Goal: Find specific page/section: Locate a particular part of the current website

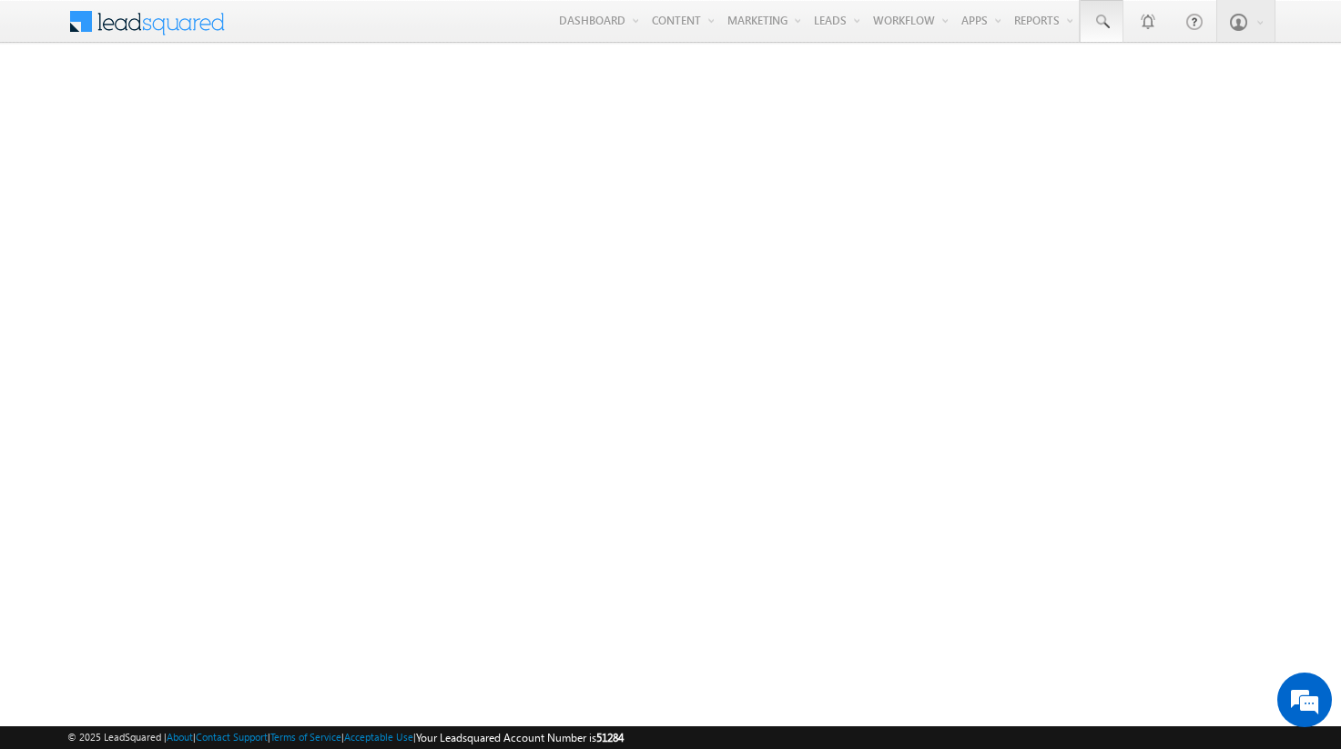
click at [1101, 22] on span at bounding box center [1101, 22] width 18 height 18
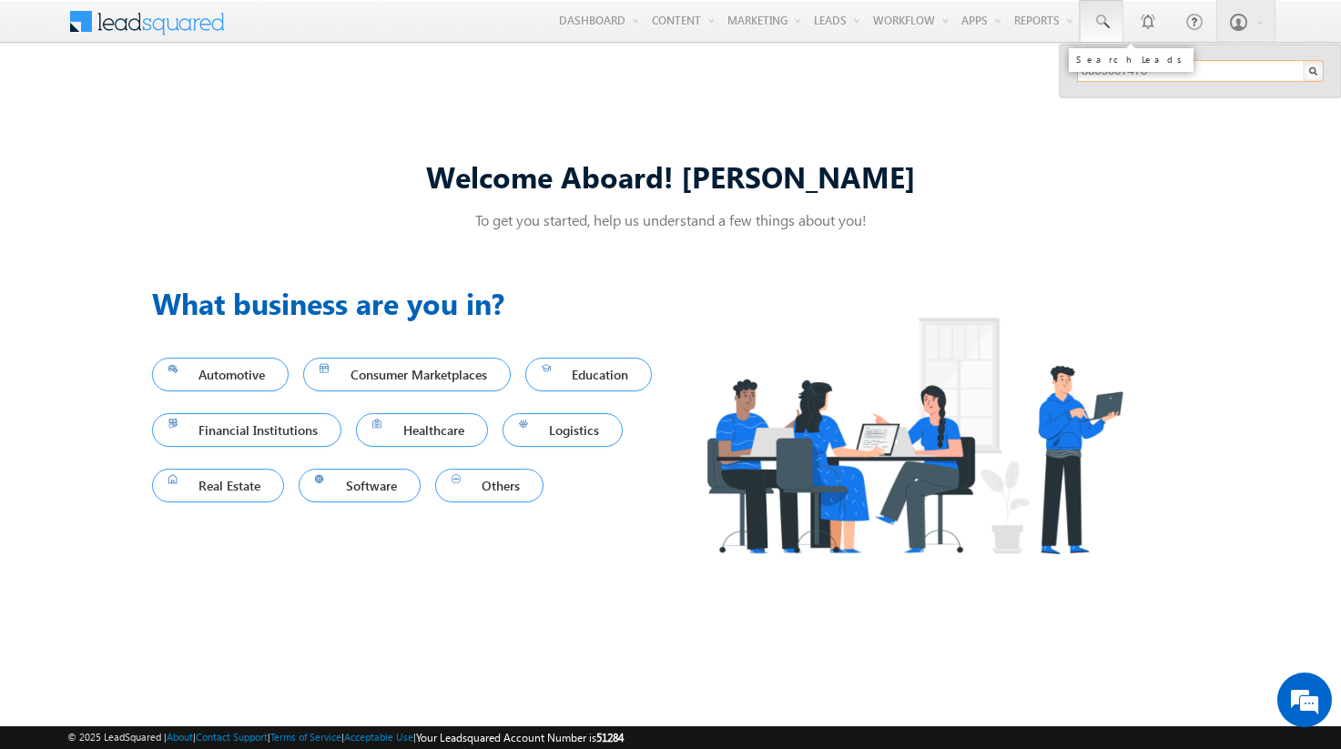
type input "8805607470"
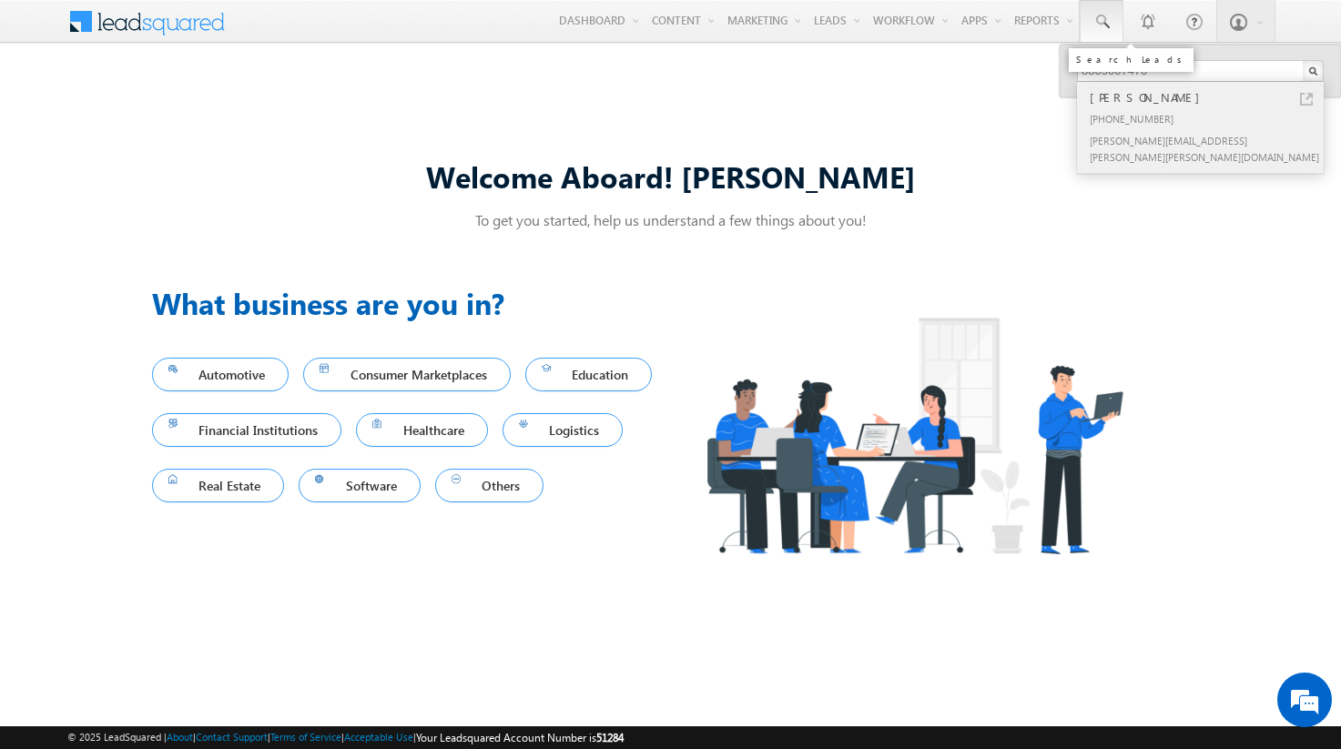
click at [1208, 97] on div "[PERSON_NAME]" at bounding box center [1208, 97] width 244 height 20
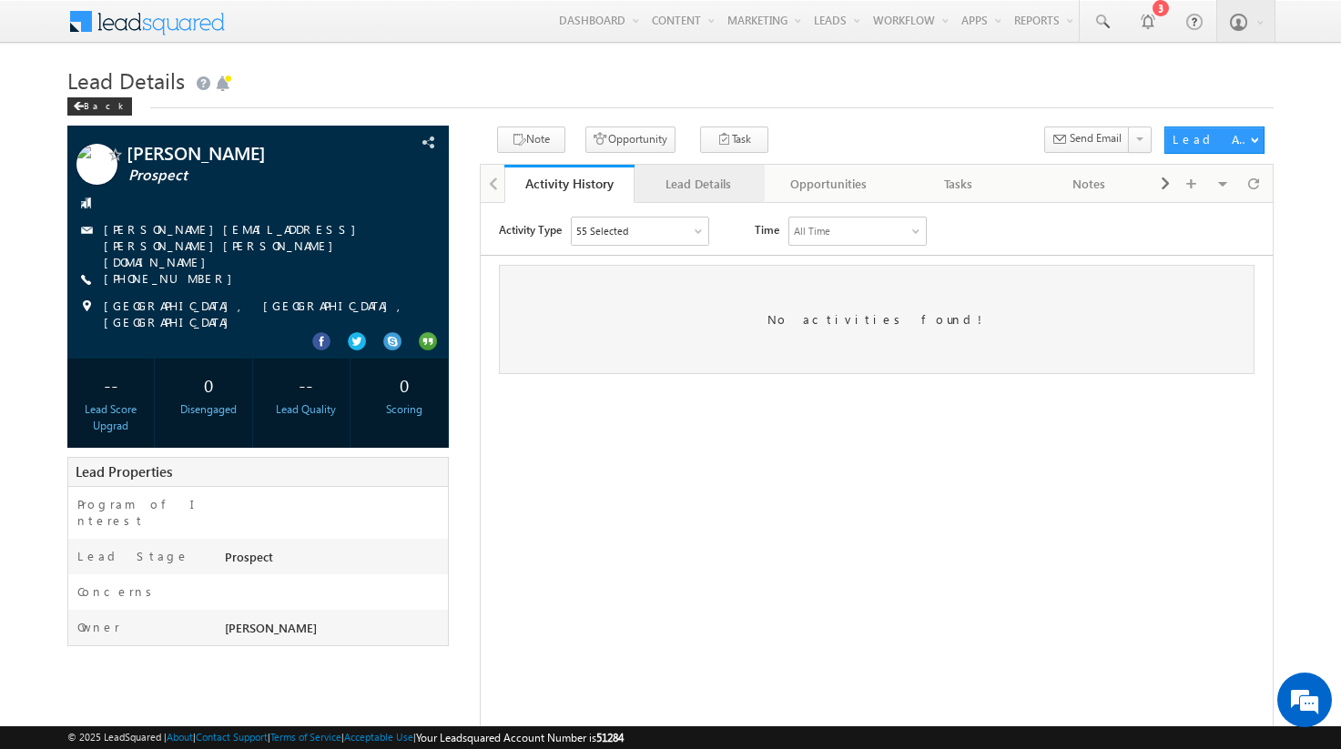
click at [698, 184] on div "Lead Details" at bounding box center [698, 184] width 99 height 22
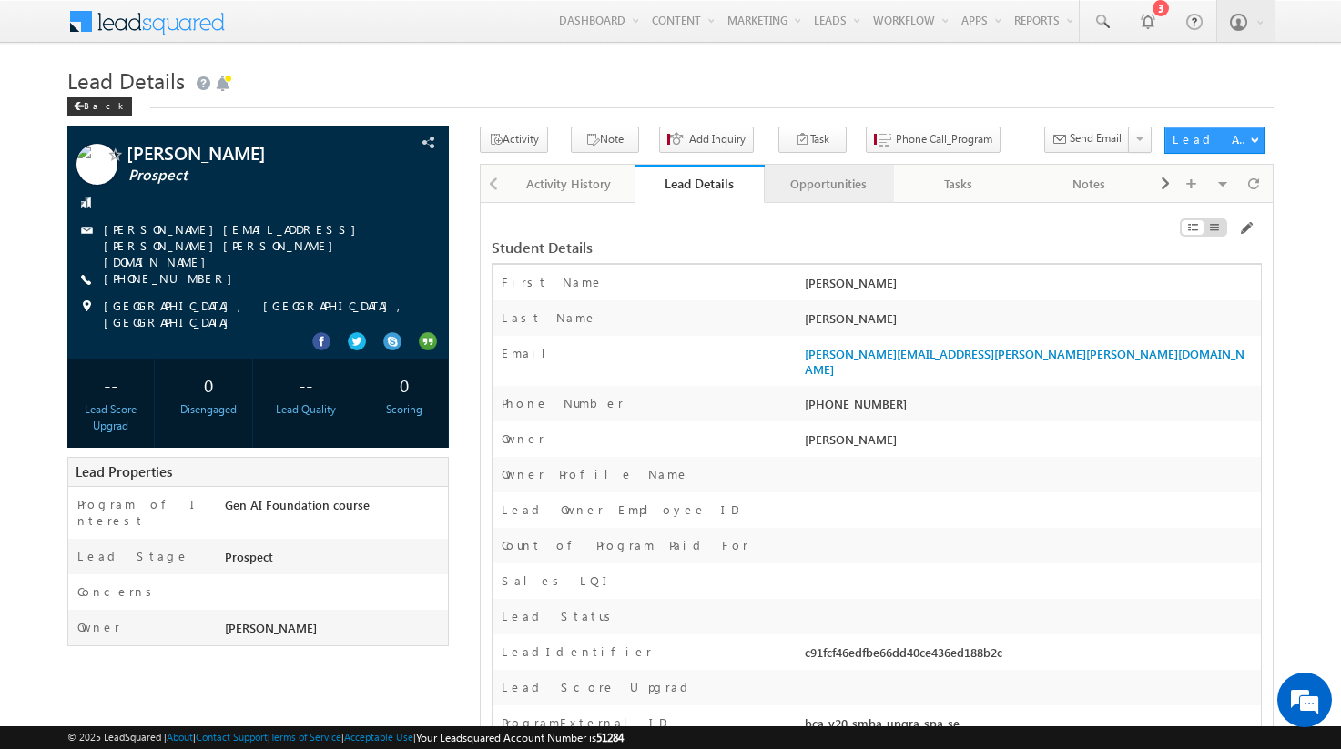
click at [845, 182] on div "Opportunities" at bounding box center [828, 184] width 99 height 22
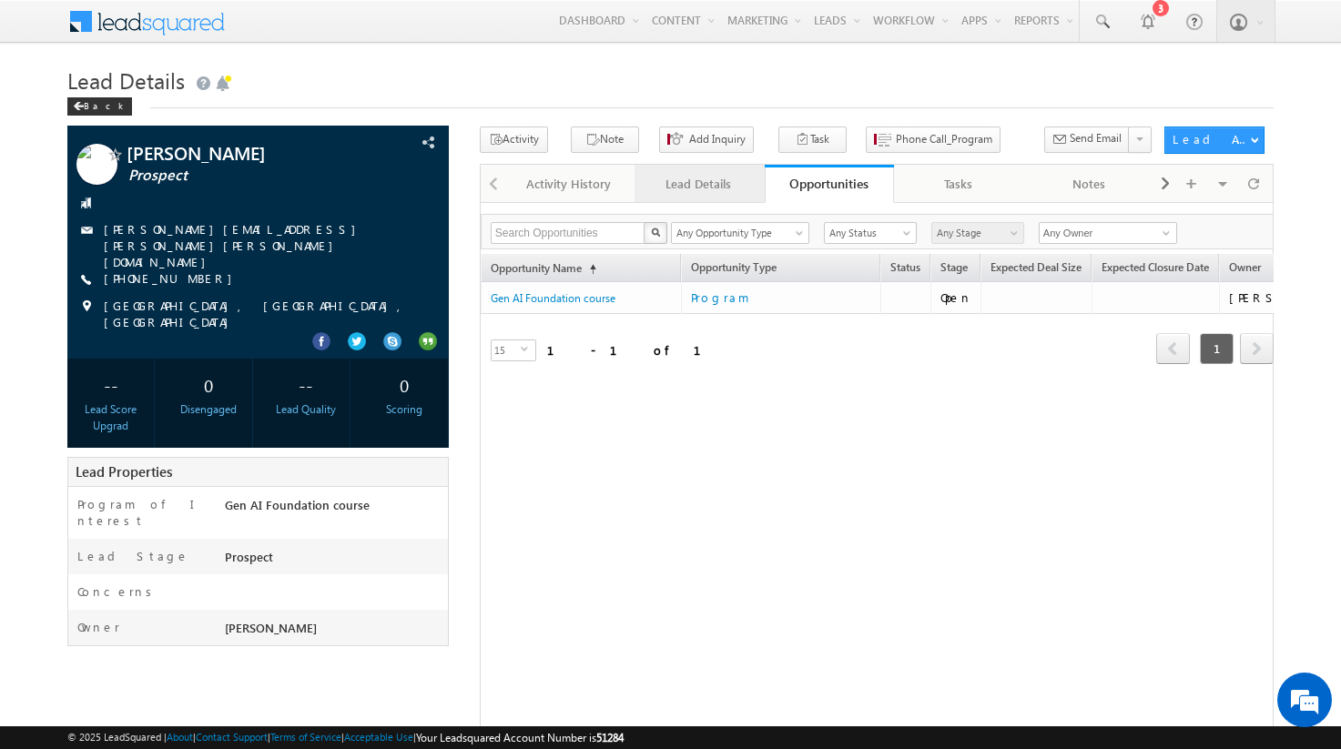
click at [691, 182] on div "Lead Details" at bounding box center [698, 184] width 99 height 22
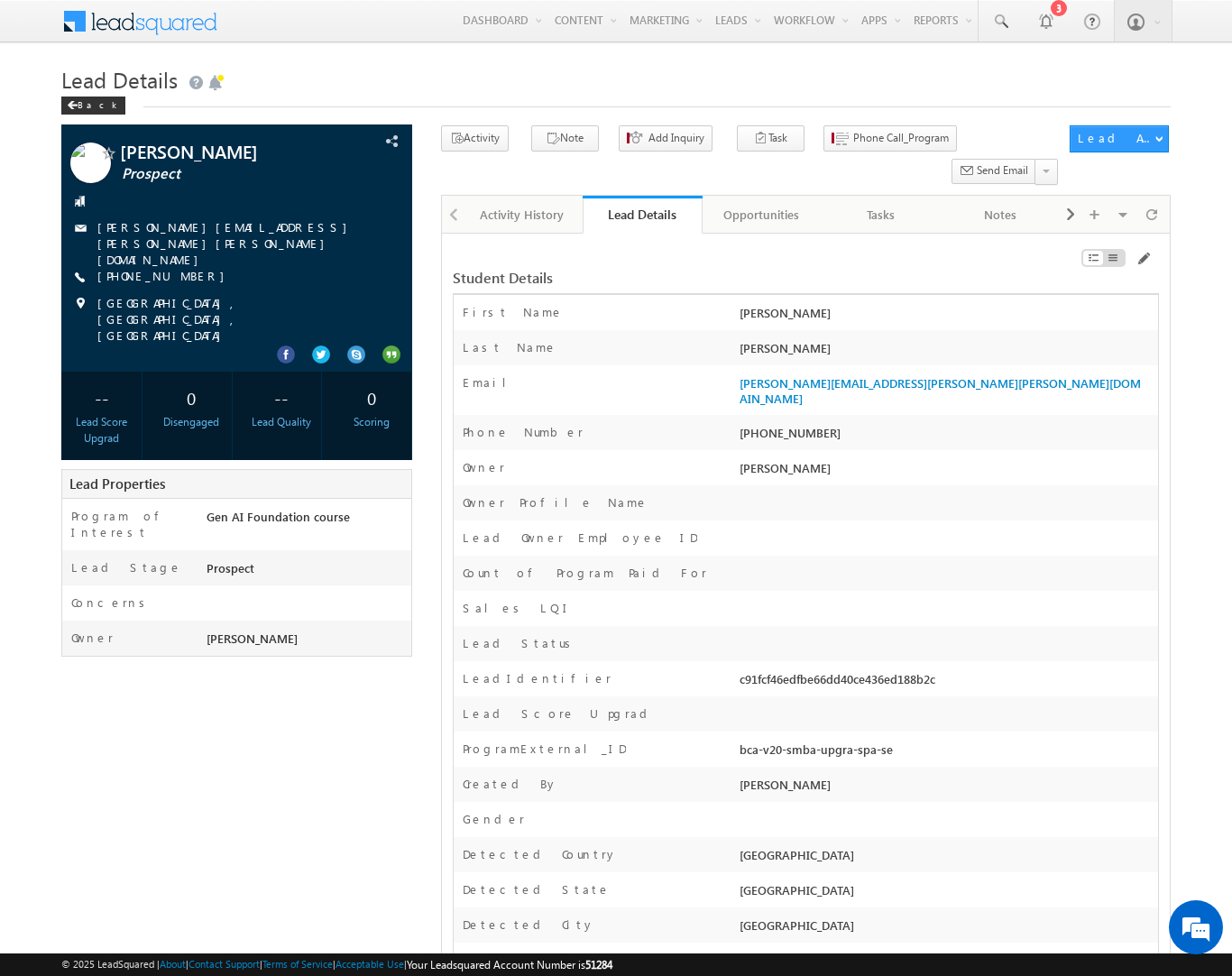
click at [175, 20] on span at bounding box center [152, 20] width 131 height 32
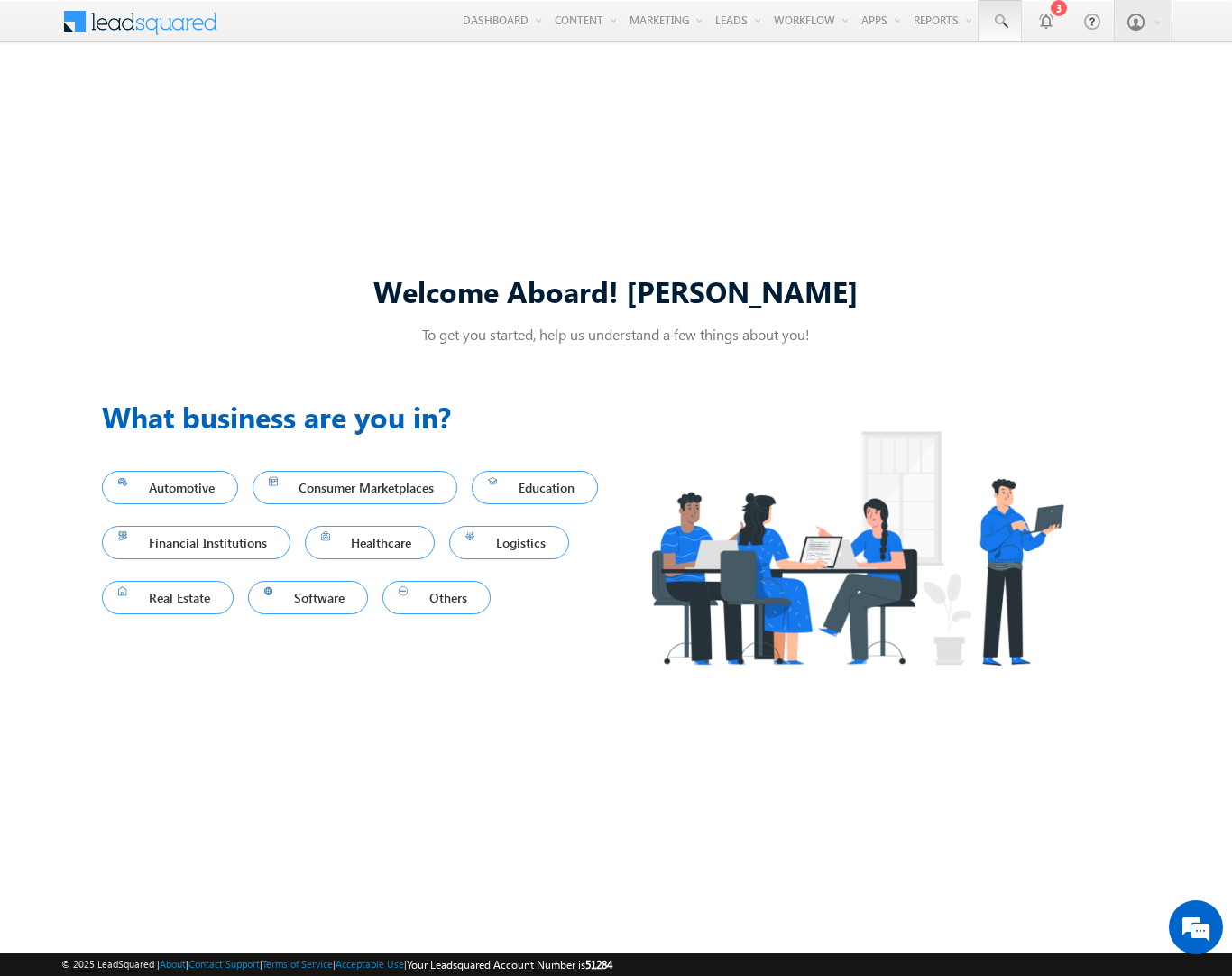
click at [1000, 22] on span at bounding box center [1000, 22] width 18 height 18
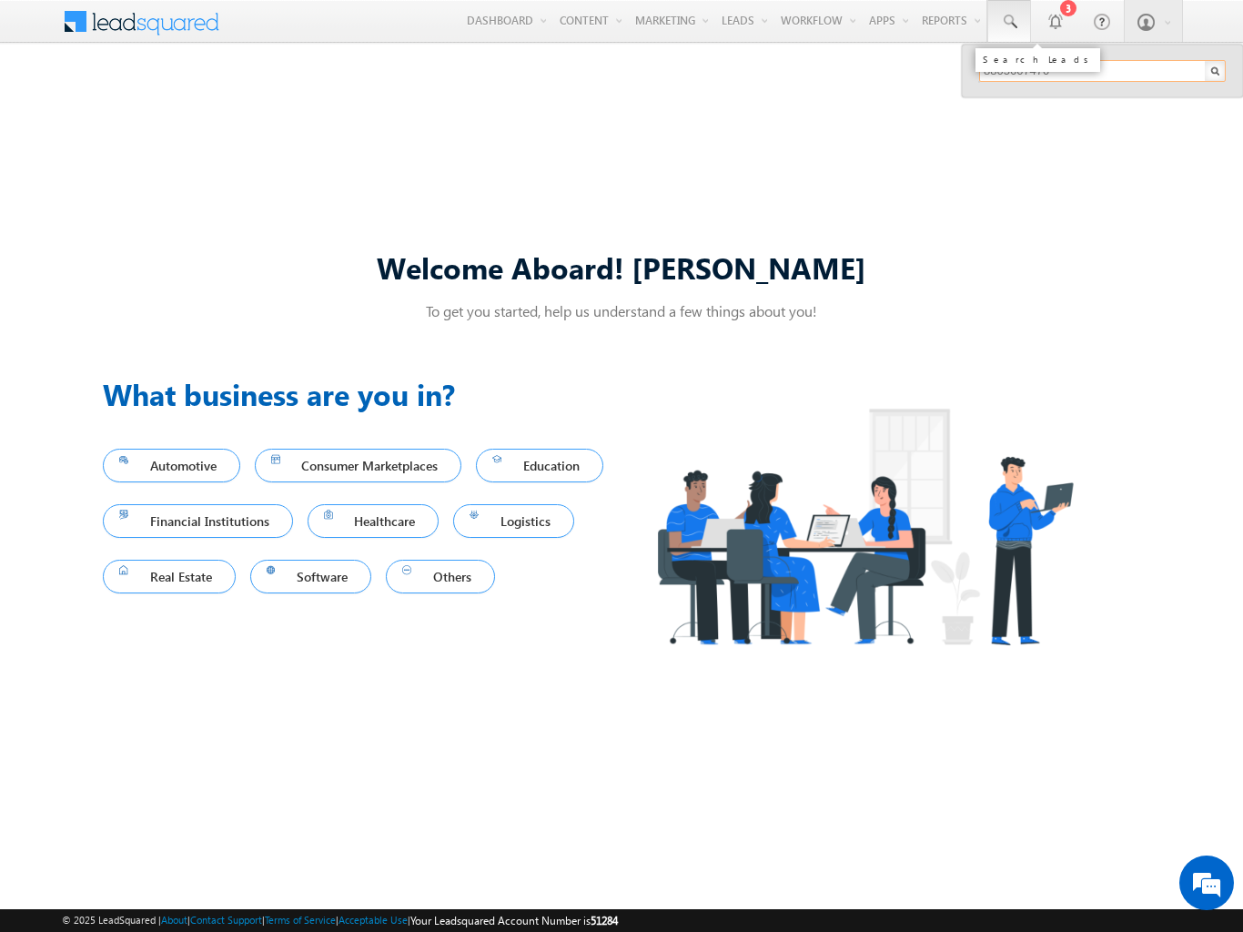
type input "8805607470"
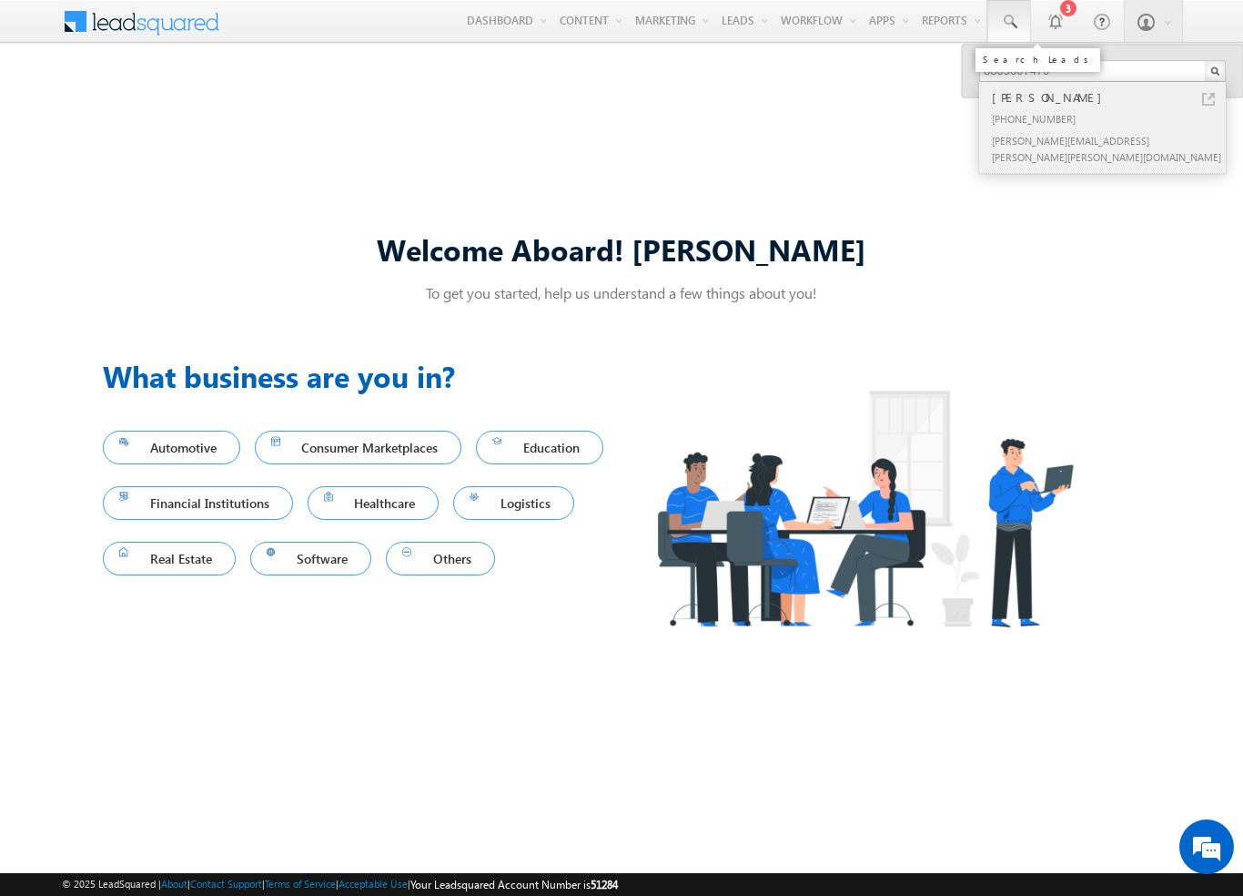
click at [1111, 97] on div "[PERSON_NAME]" at bounding box center [1111, 97] width 244 height 20
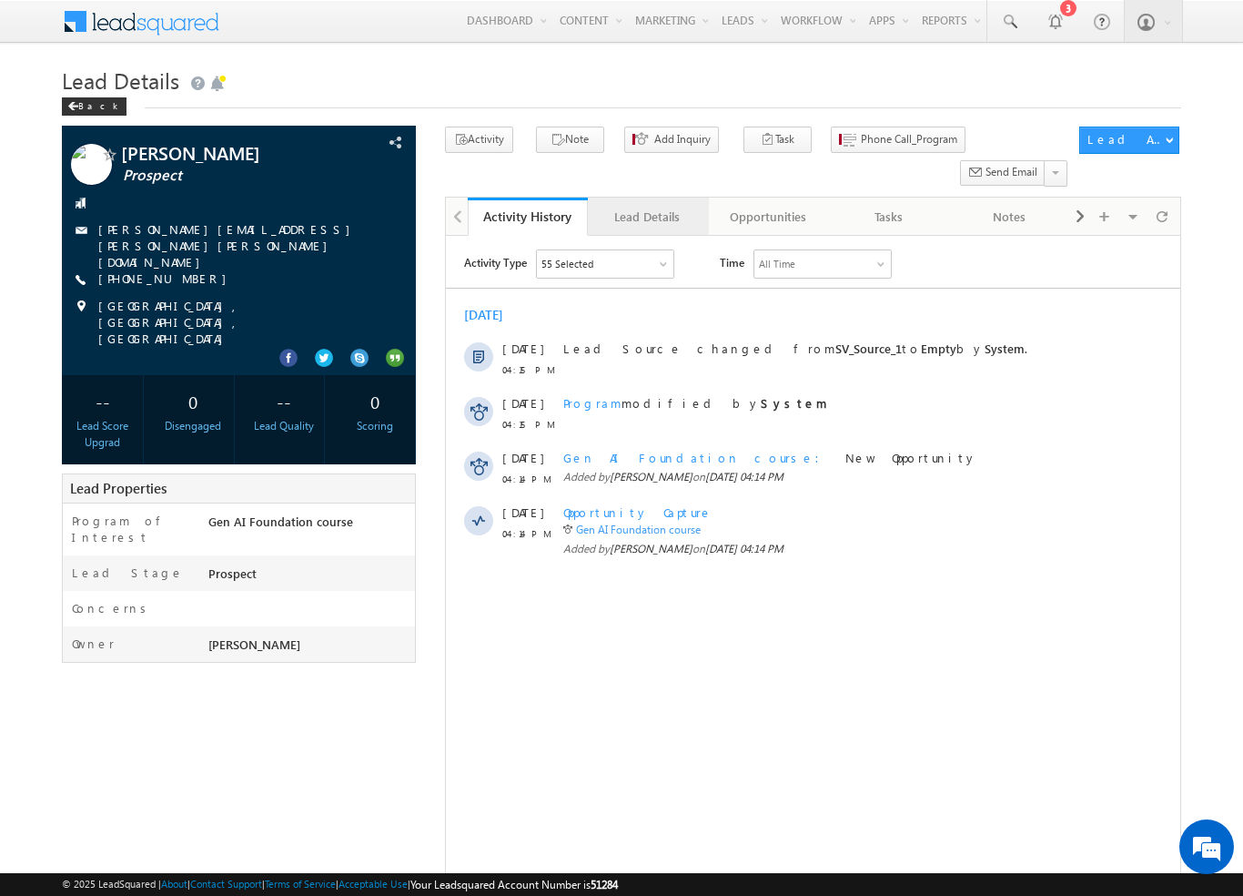
click at [647, 206] on div "Lead Details" at bounding box center [647, 217] width 89 height 22
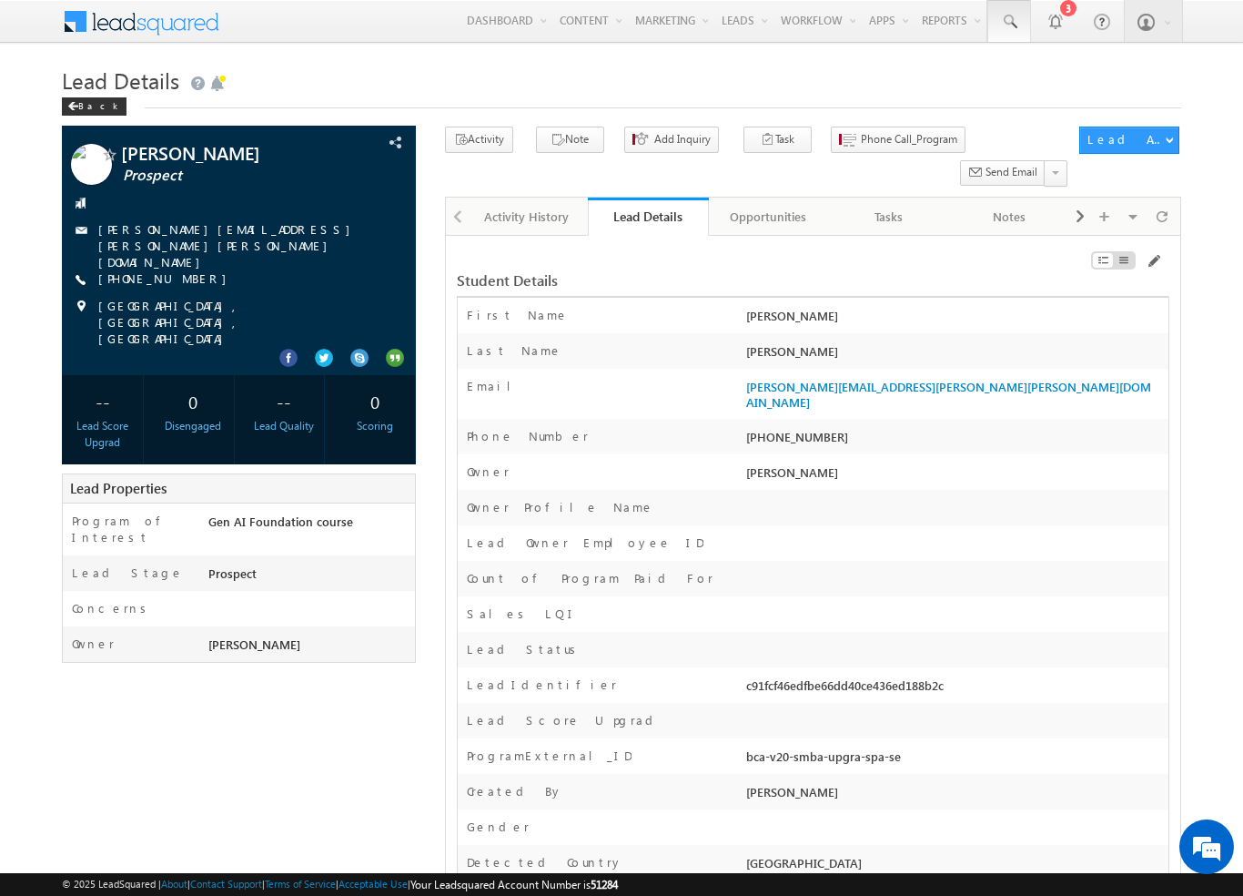
click at [1009, 22] on span at bounding box center [1009, 22] width 18 height 18
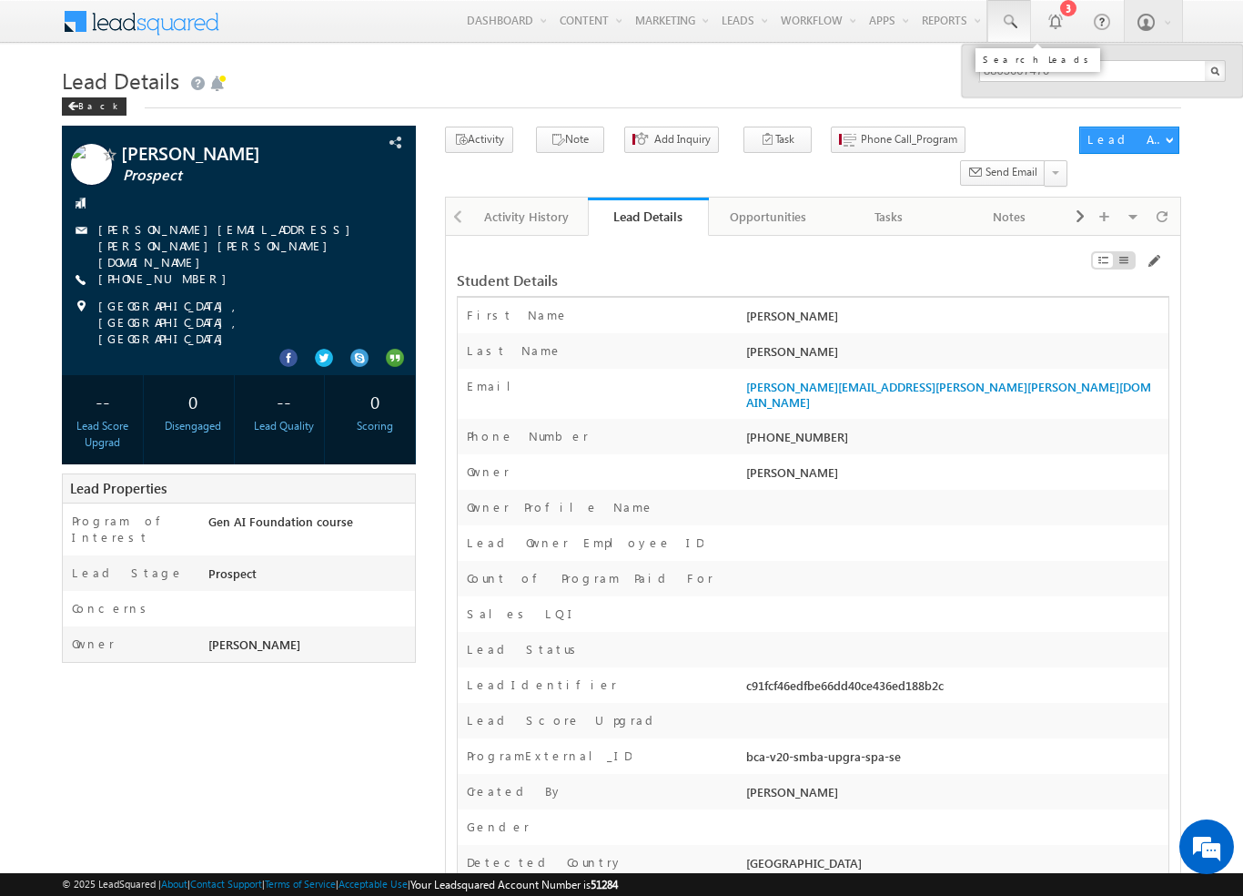
type input "8805607470"
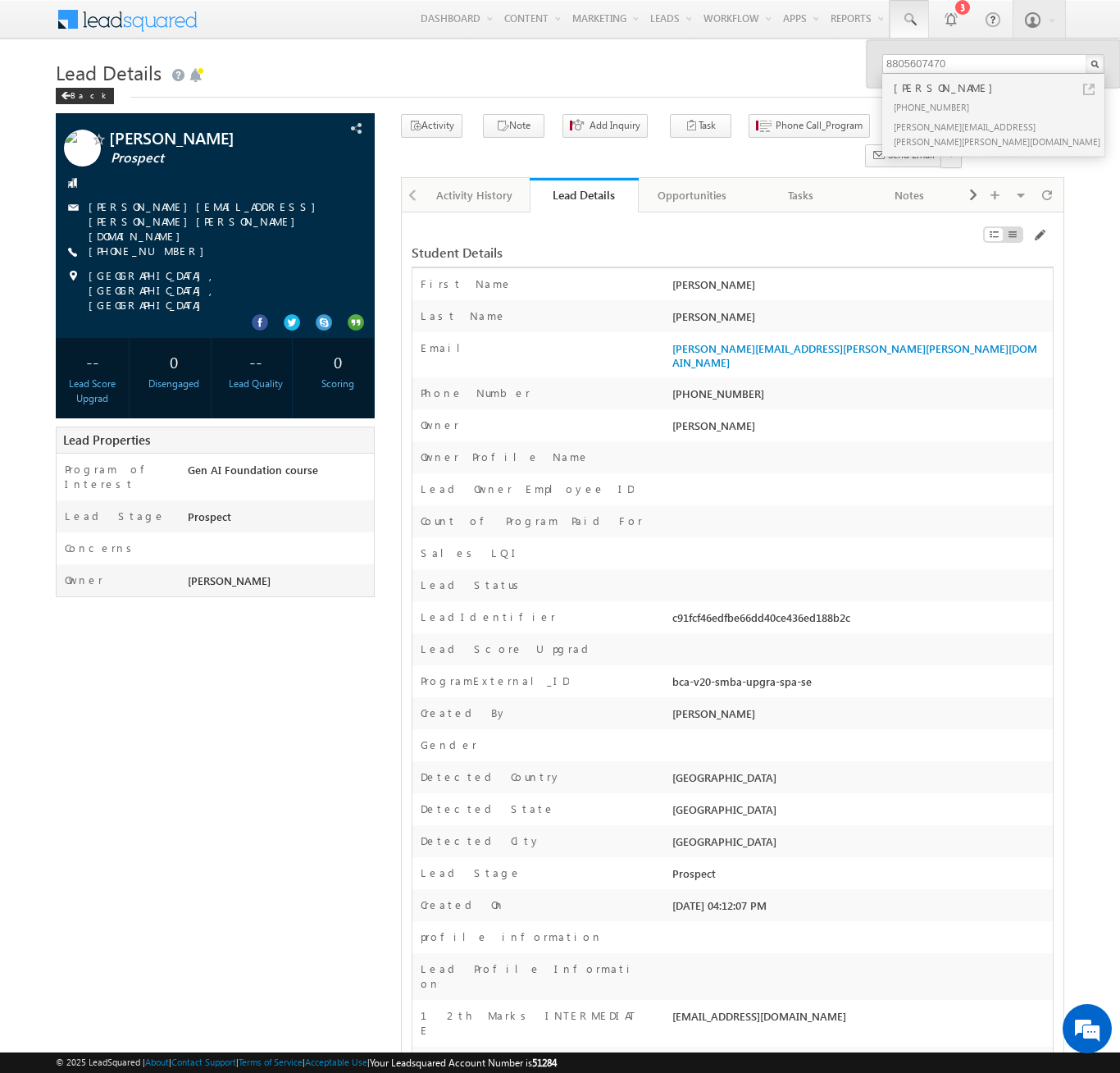
click at [166, 18] on span at bounding box center [138, 18] width 119 height 29
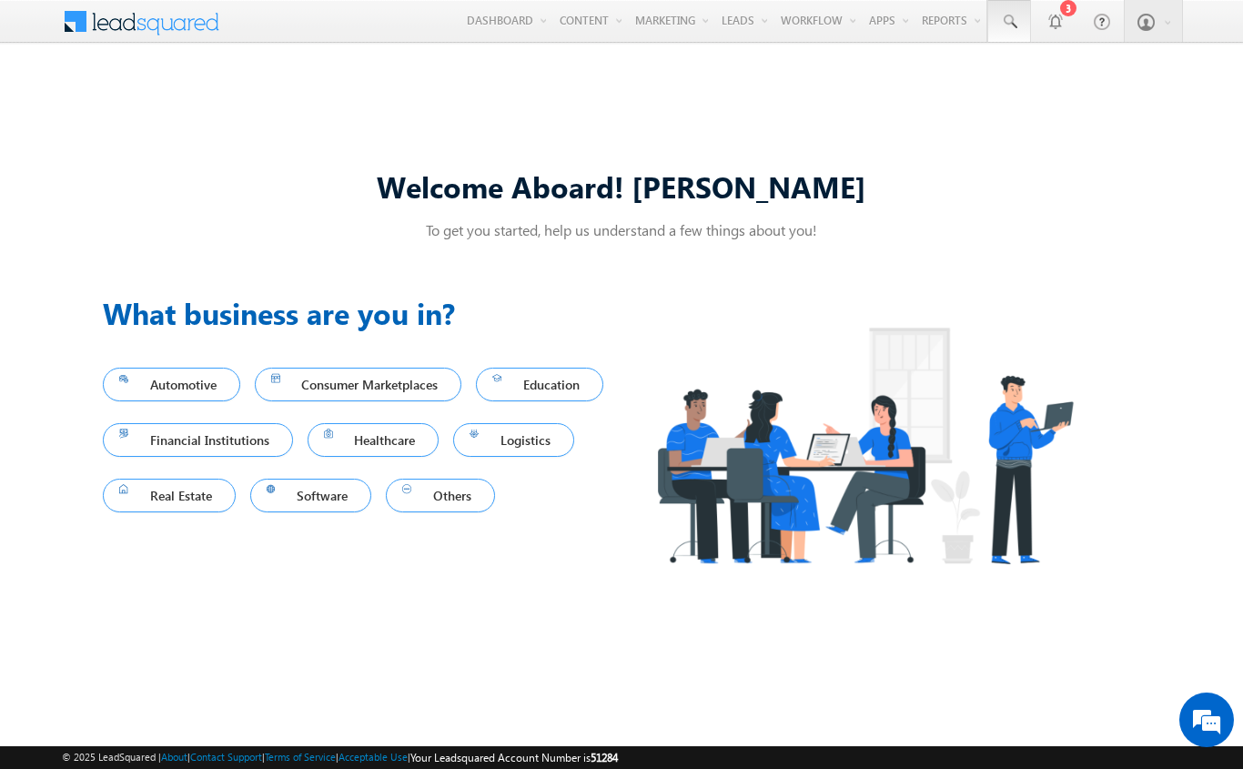
click at [1009, 22] on span at bounding box center [1009, 22] width 18 height 18
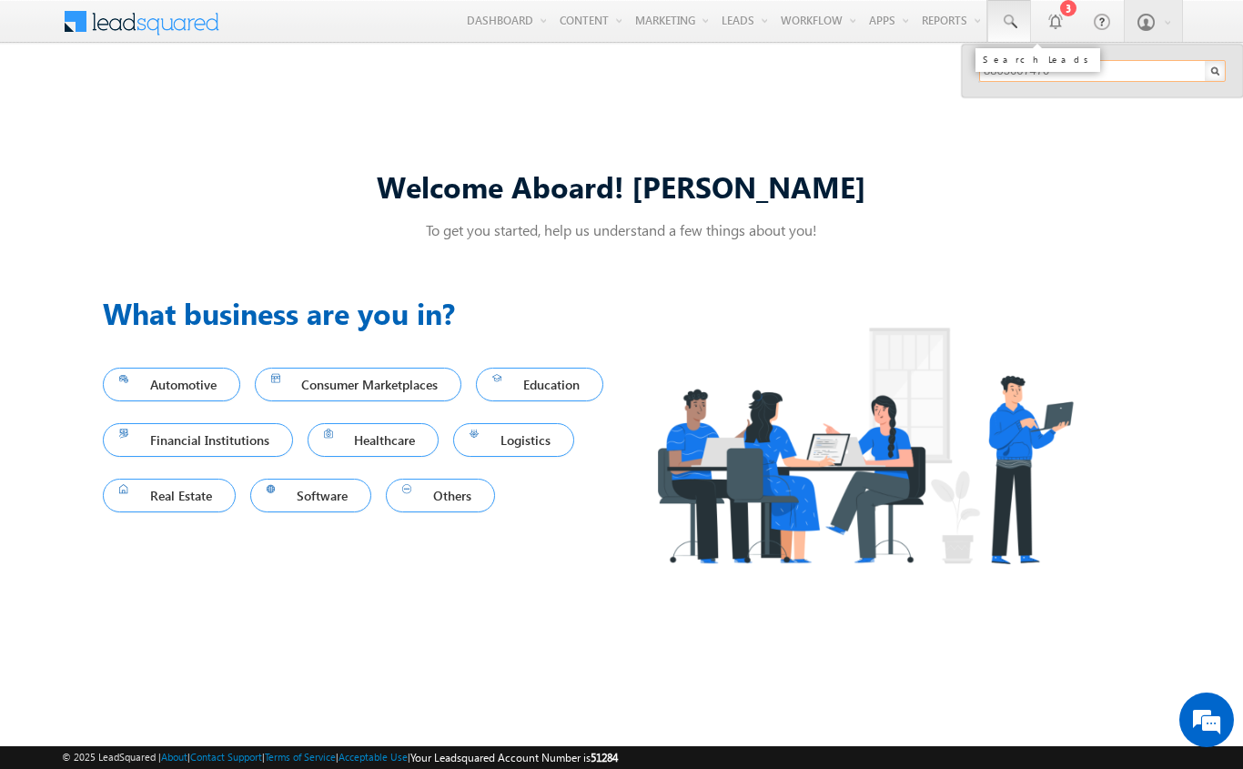
type input "8805607470"
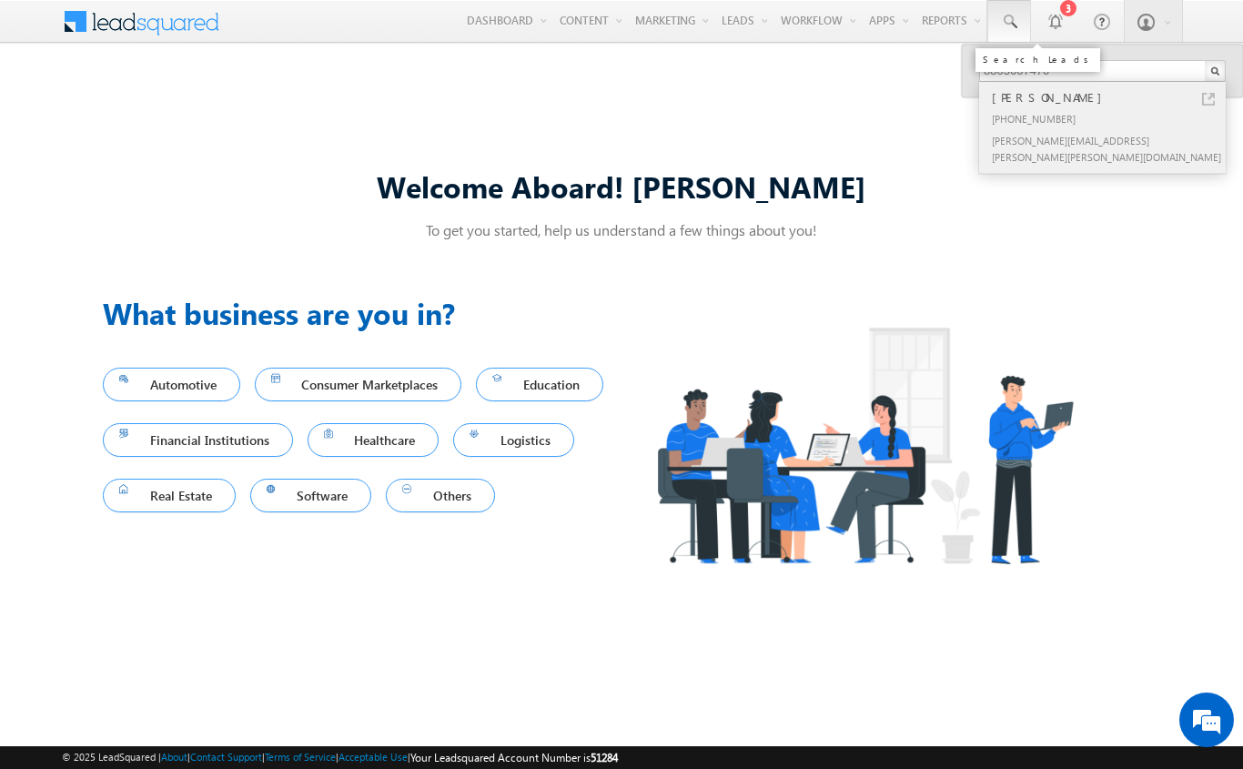
click at [1111, 97] on div "[PERSON_NAME]" at bounding box center [1111, 97] width 244 height 20
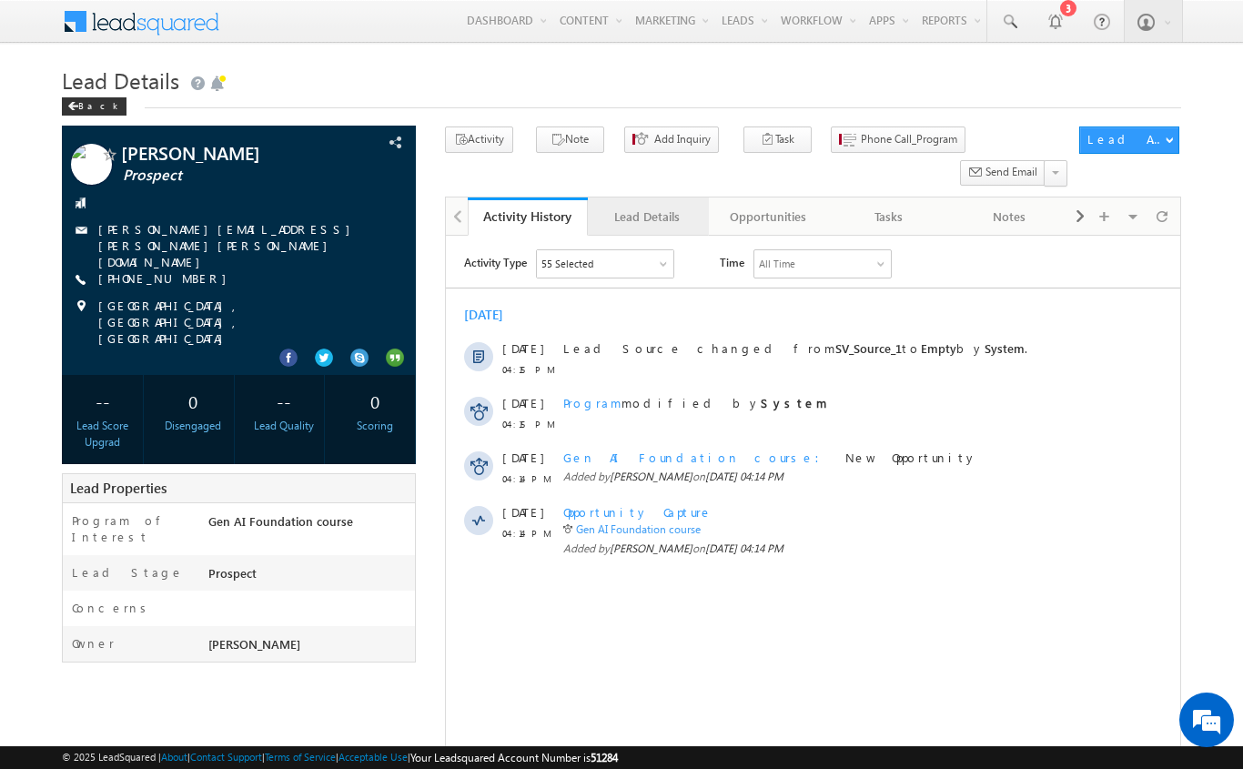
click at [647, 206] on div "Lead Details" at bounding box center [647, 217] width 89 height 22
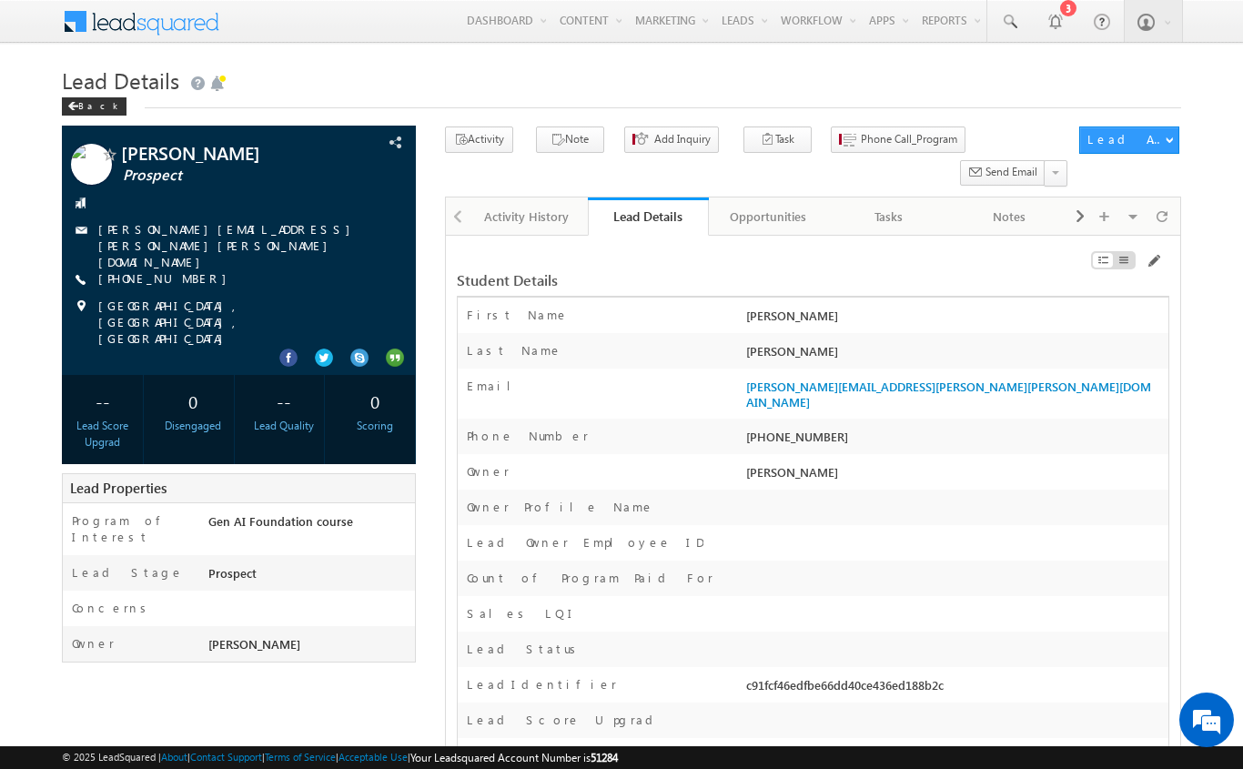
click at [149, 25] on span at bounding box center [153, 20] width 132 height 32
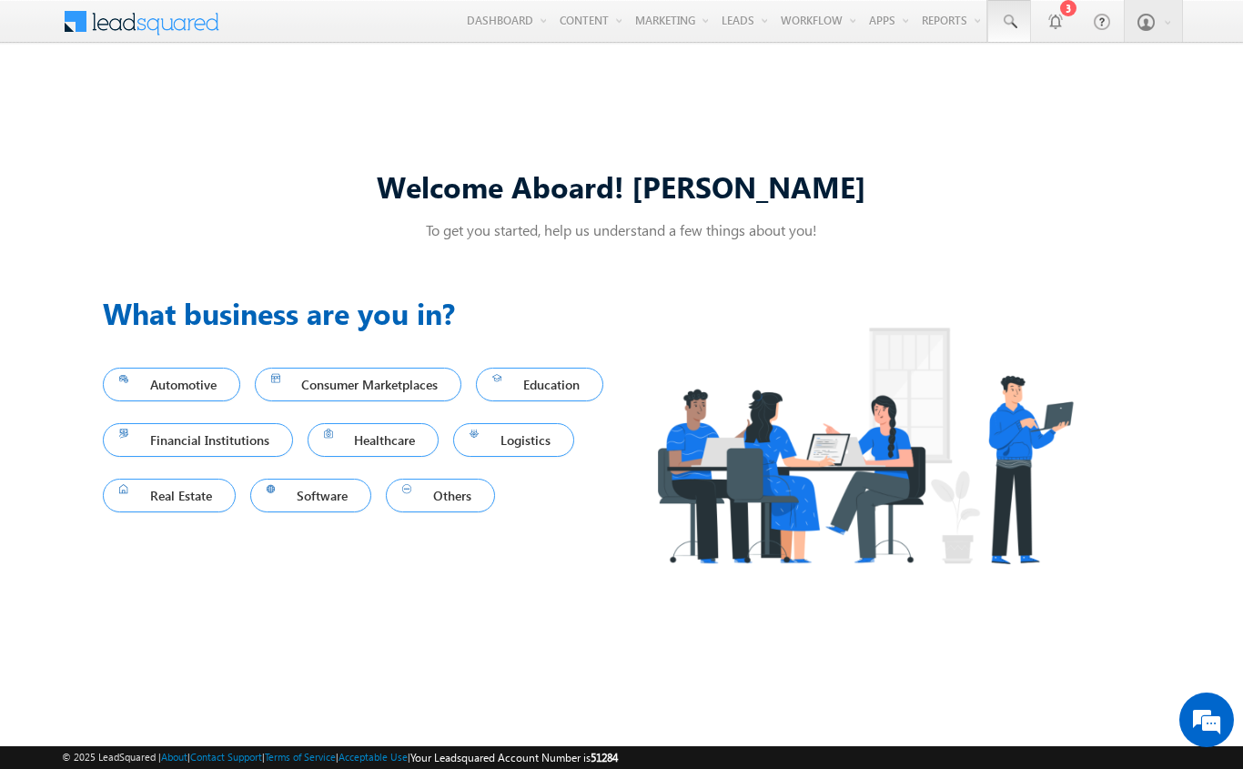
click at [1009, 22] on span at bounding box center [1009, 22] width 18 height 18
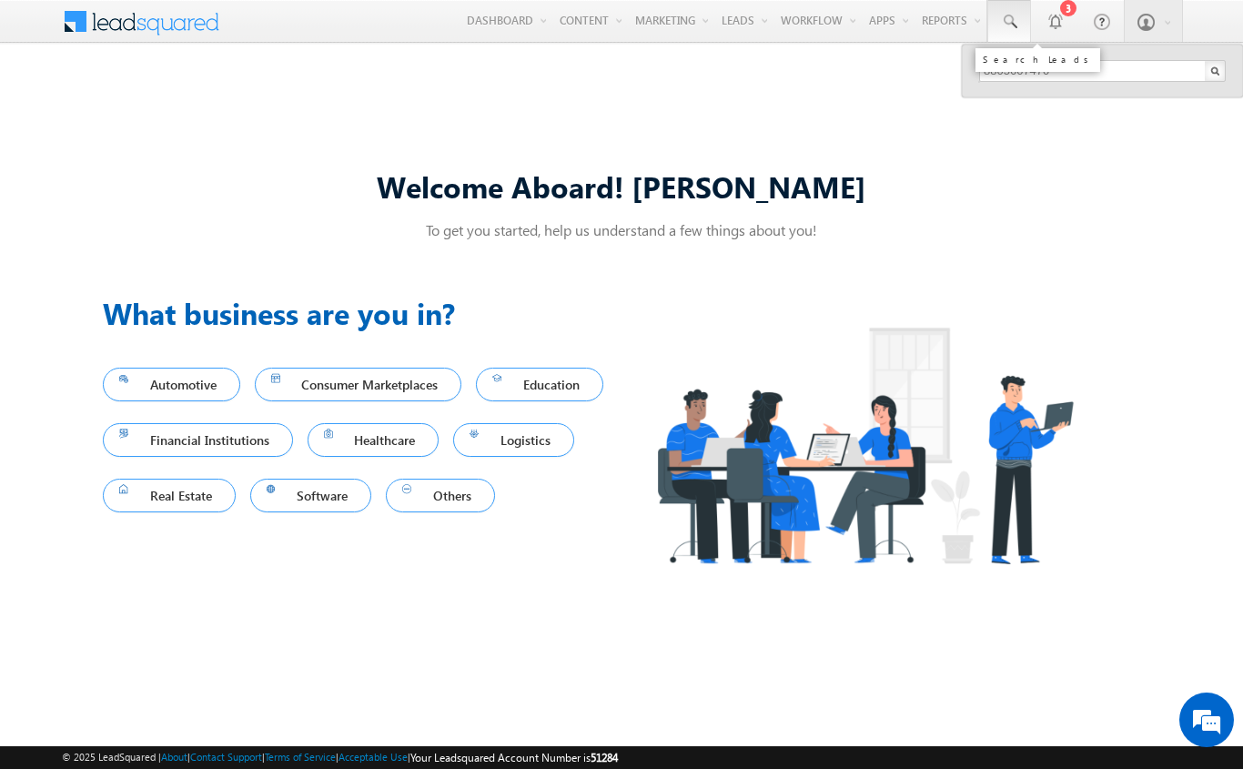
type input "8805607470"
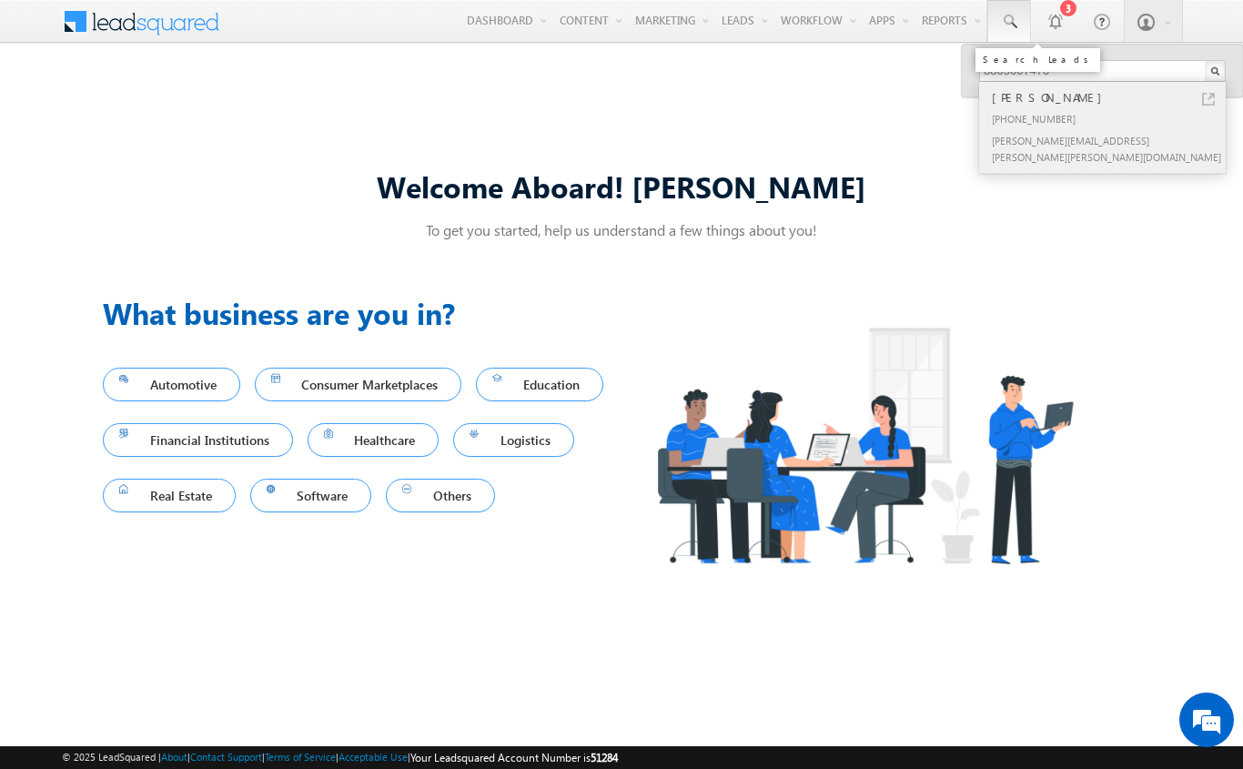
click at [1111, 97] on div "[PERSON_NAME]" at bounding box center [1111, 97] width 244 height 20
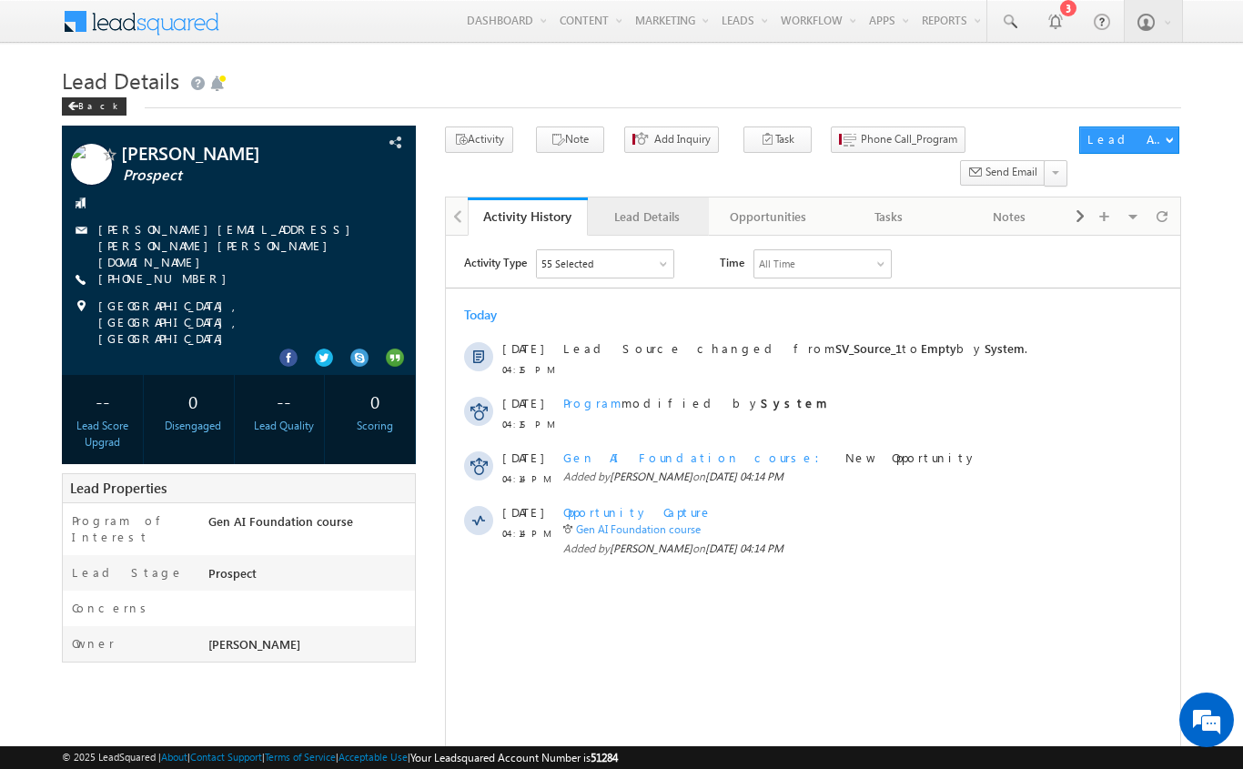
click at [647, 206] on div "Lead Details" at bounding box center [647, 217] width 89 height 22
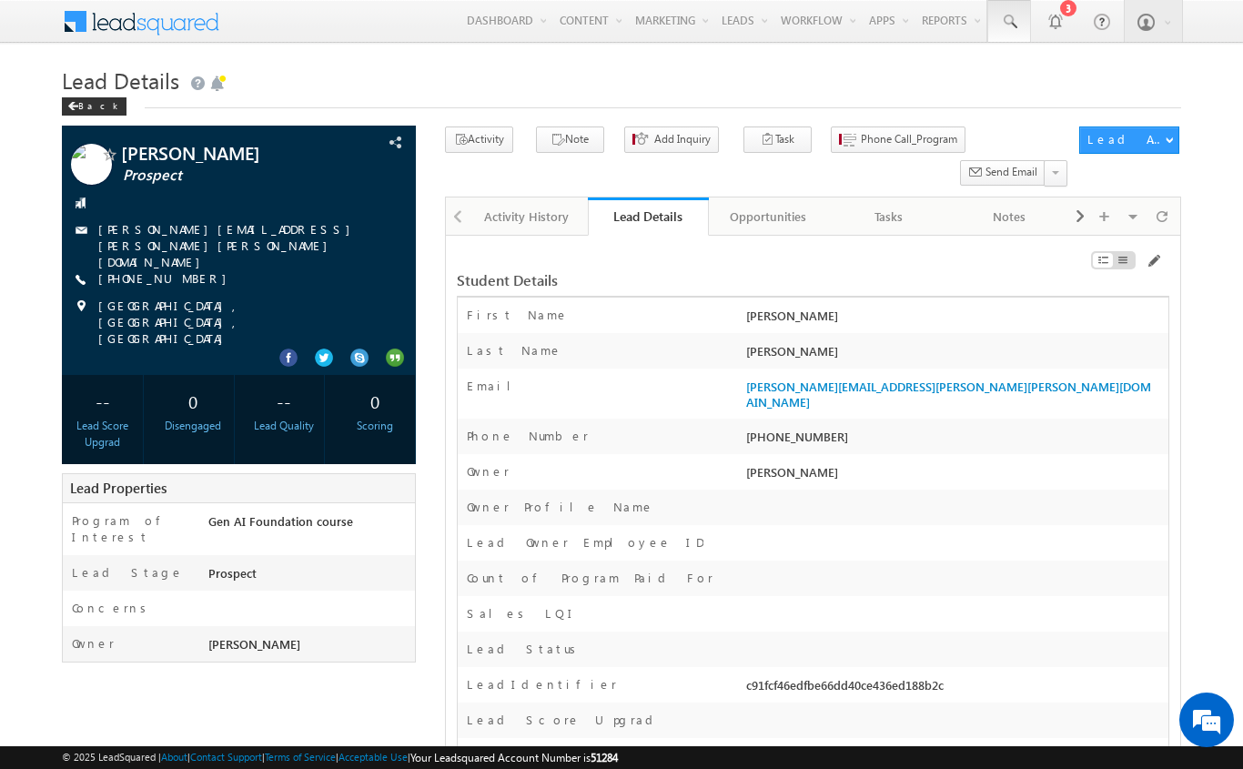
click at [1009, 22] on span at bounding box center [1009, 22] width 18 height 18
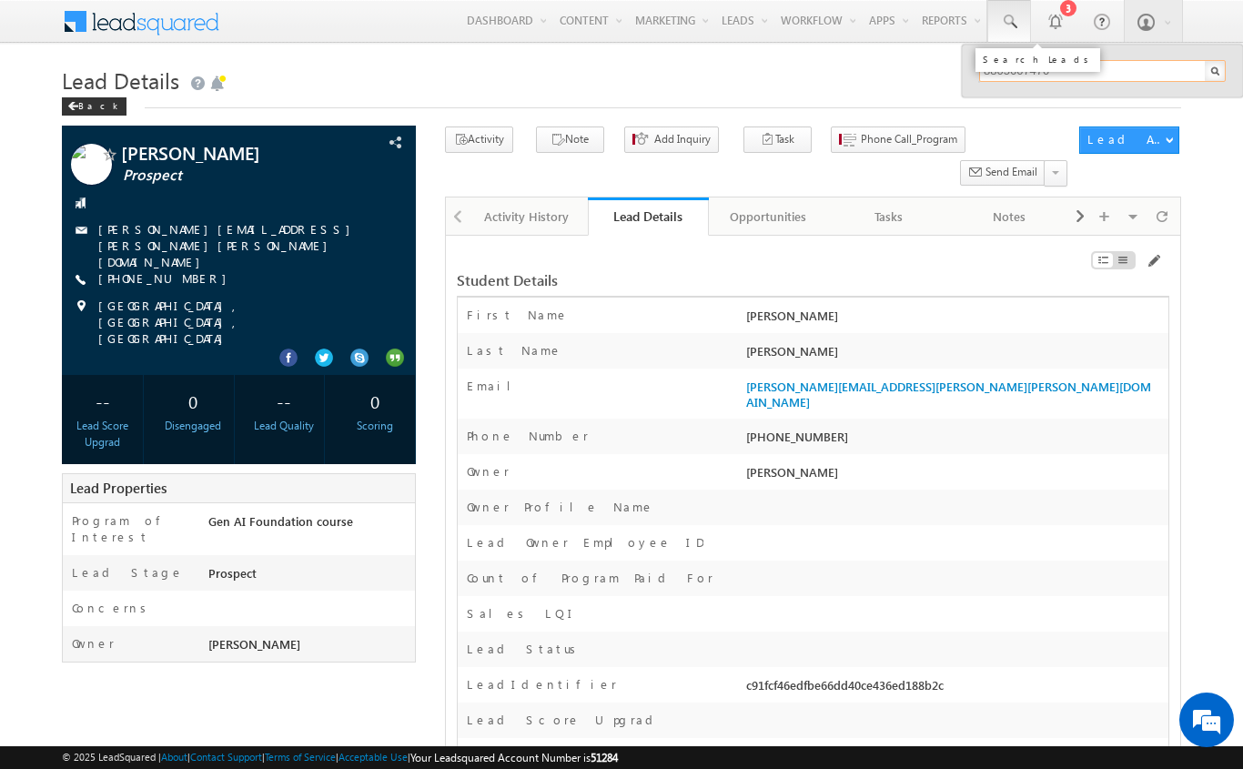
type input "8805607470"
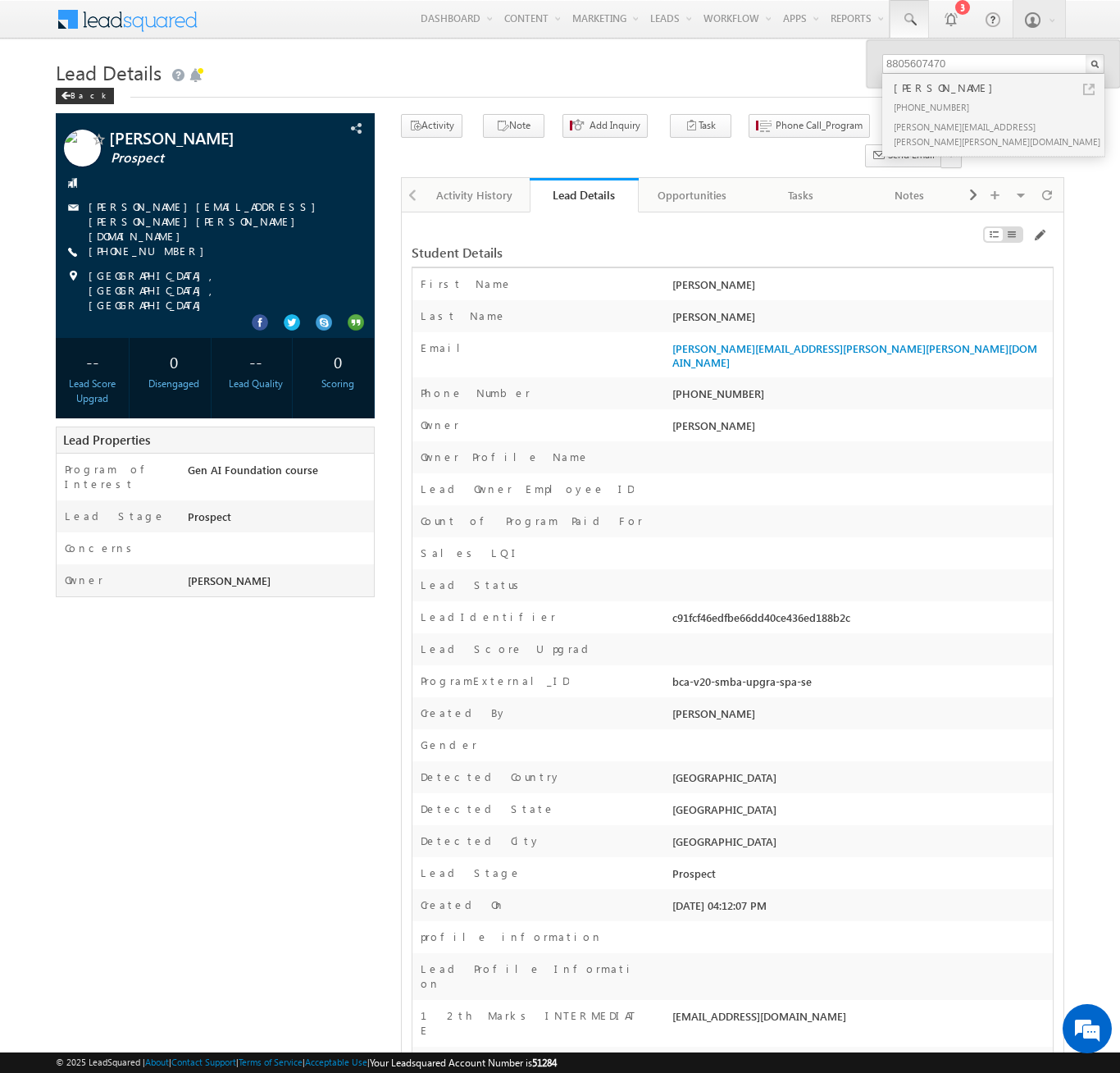
click at [114, 22] on span at bounding box center [138, 18] width 119 height 29
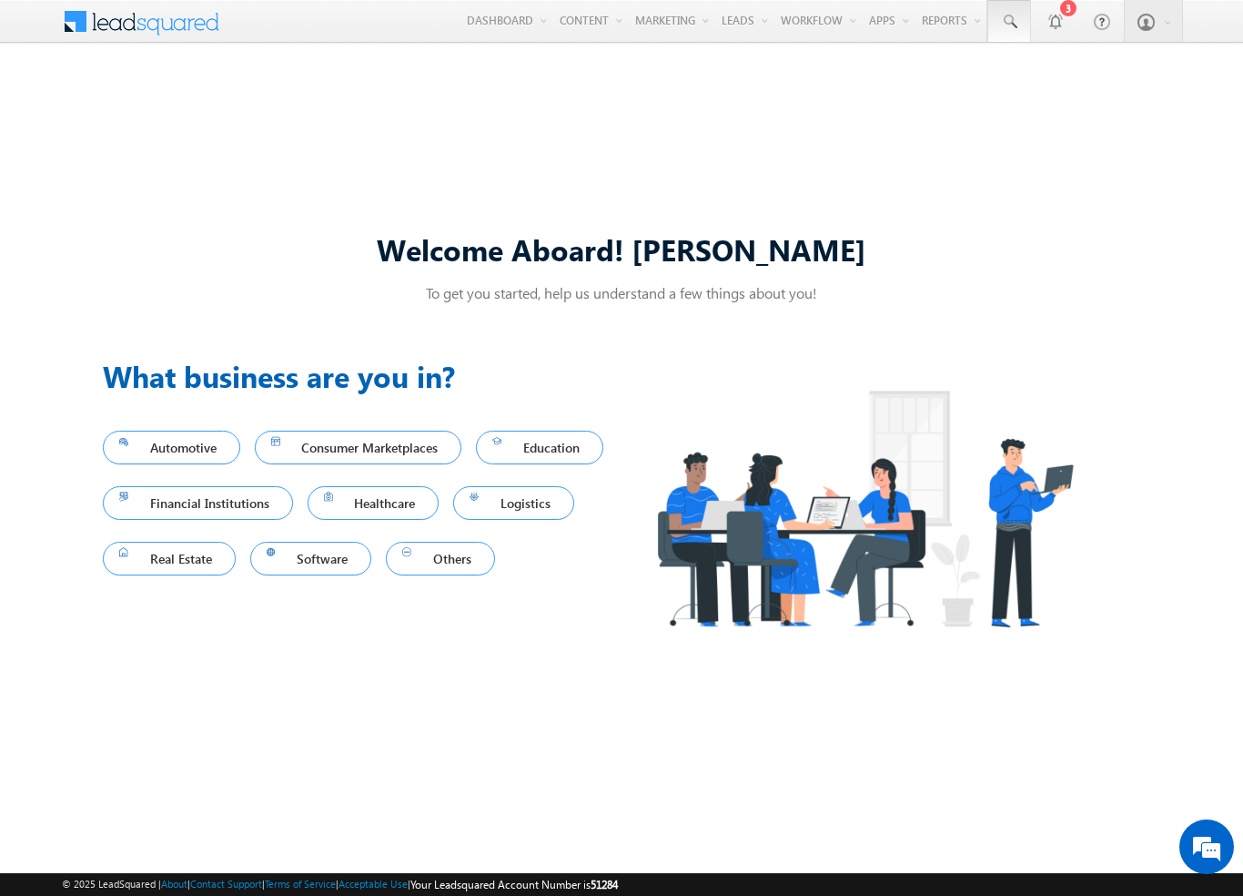
click at [1009, 22] on span at bounding box center [1009, 22] width 18 height 18
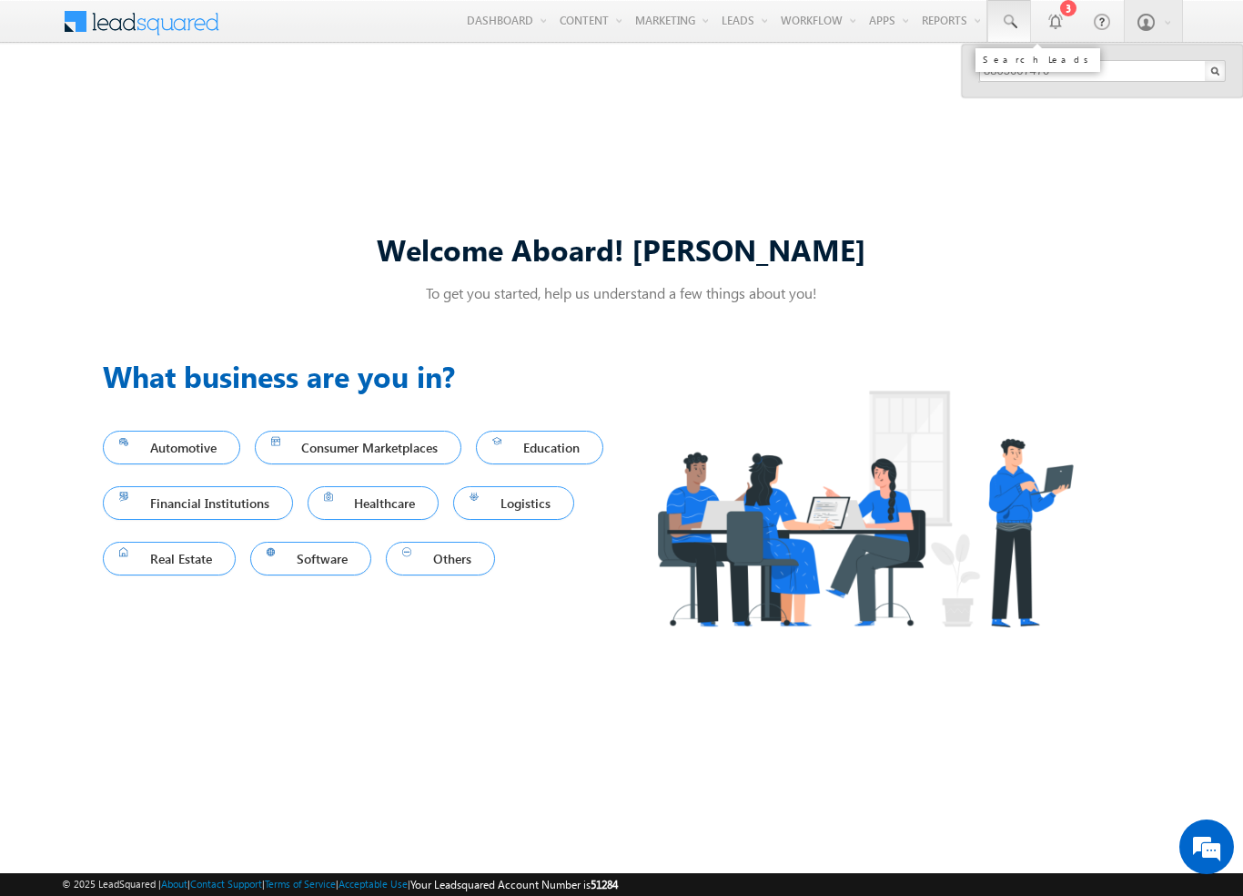
type input "8805607470"
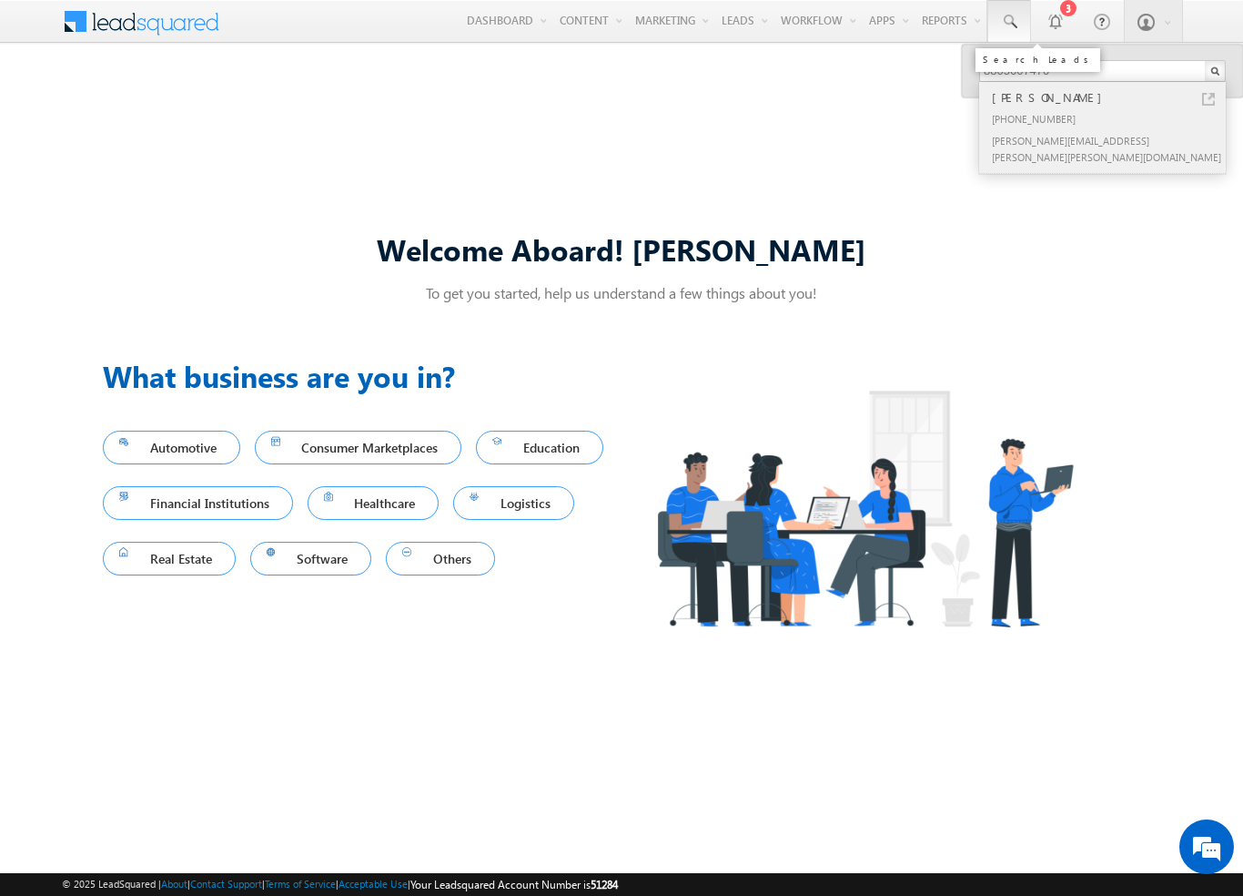
click at [1111, 97] on div "[PERSON_NAME]" at bounding box center [1111, 97] width 244 height 20
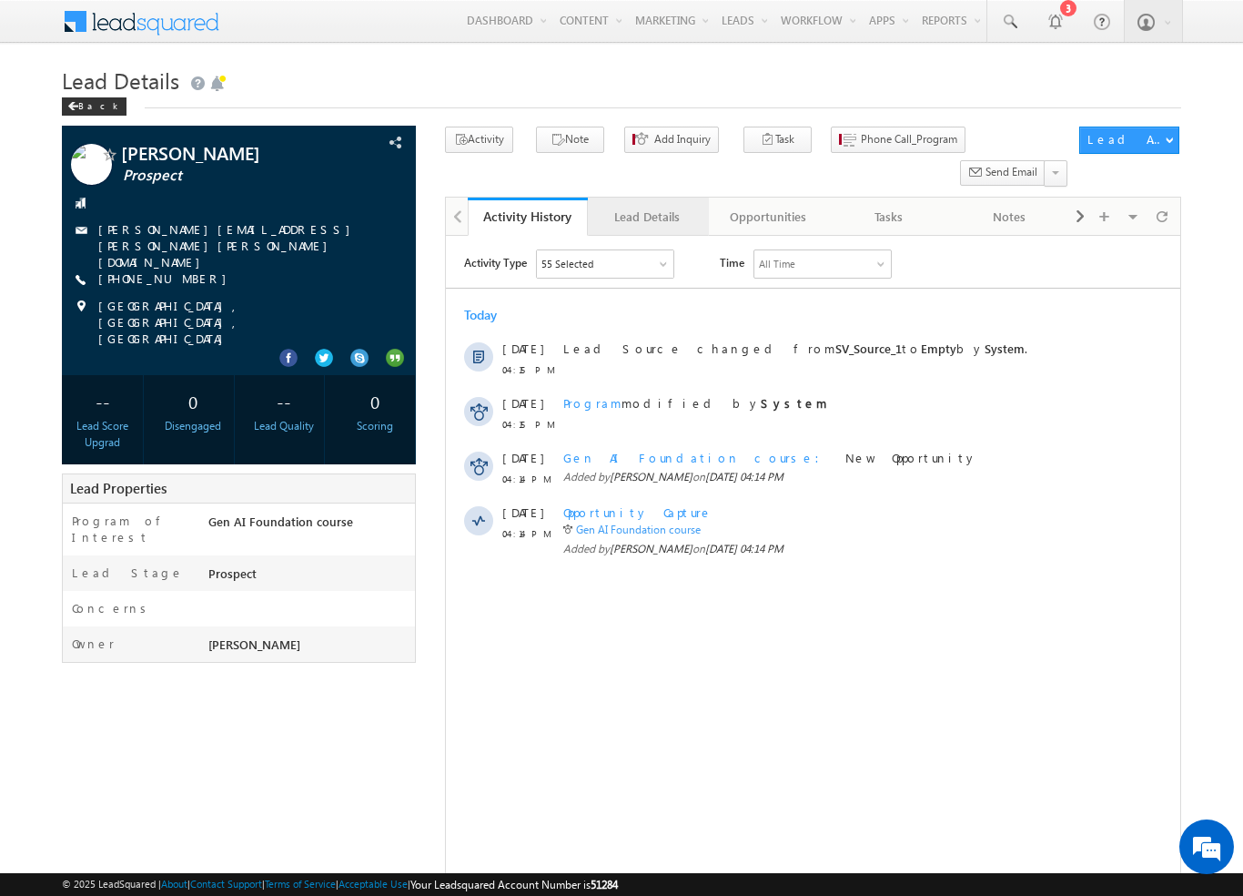
click at [647, 206] on div "Lead Details" at bounding box center [647, 217] width 89 height 22
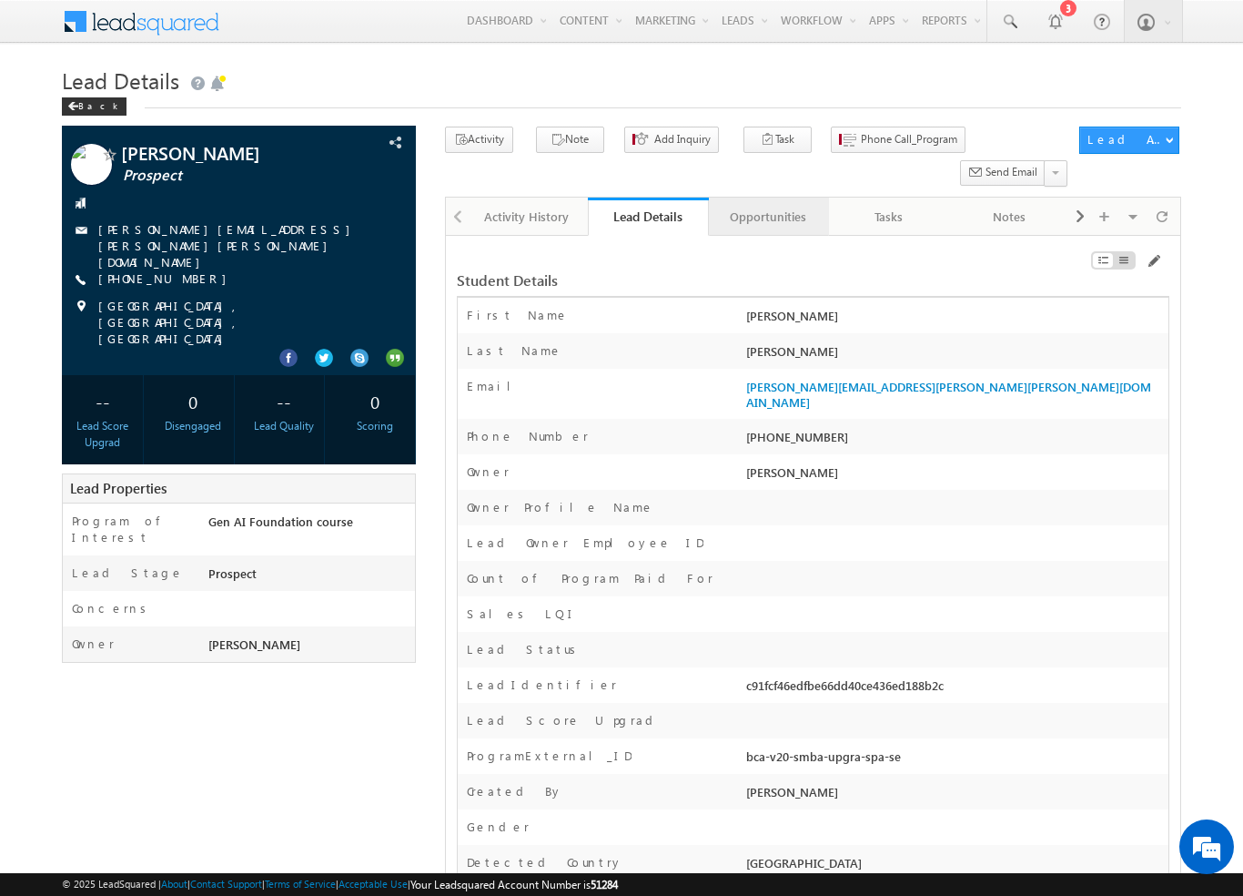
click at [767, 206] on div "Opportunities" at bounding box center [768, 217] width 89 height 22
